Goal: Task Accomplishment & Management: Manage account settings

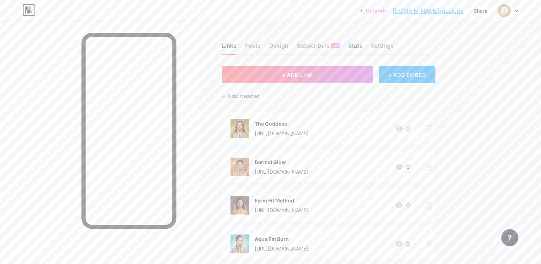
click at [362, 48] on div "Stats" at bounding box center [355, 47] width 14 height 13
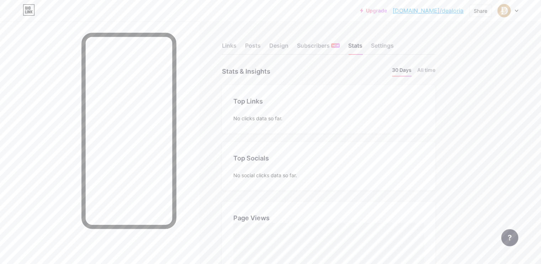
scroll to position [264, 541]
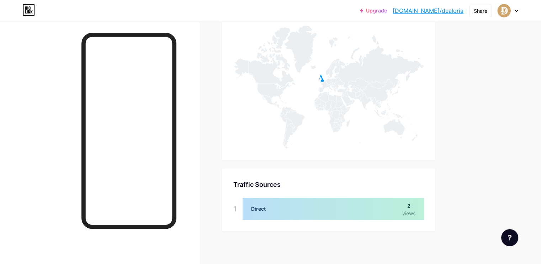
scroll to position [344, 0]
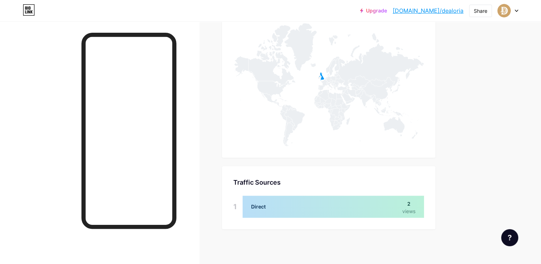
click at [424, 179] on div "Traffic Sources" at bounding box center [328, 182] width 191 height 10
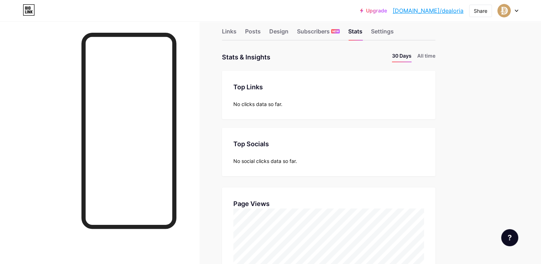
scroll to position [0, 0]
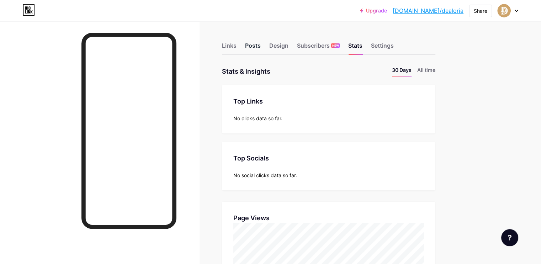
click at [261, 41] on div "Posts" at bounding box center [253, 47] width 16 height 13
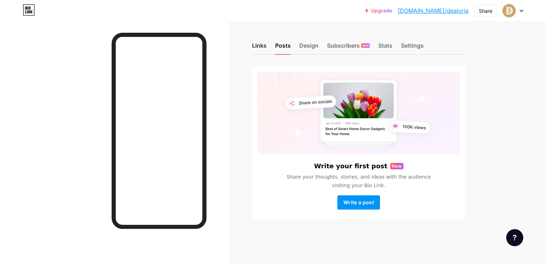
click at [259, 46] on div "Links" at bounding box center [259, 47] width 15 height 13
